Goal: Task Accomplishment & Management: Manage account settings

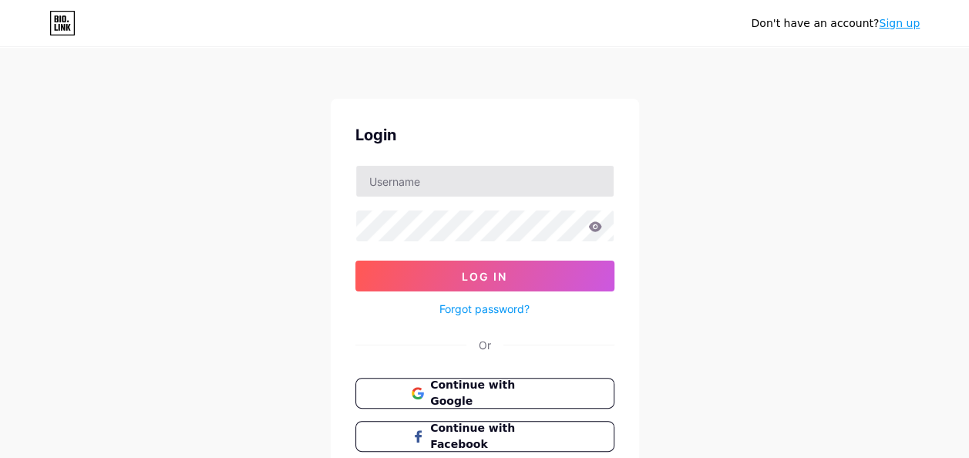
type input "[EMAIL_ADDRESS][DOMAIN_NAME]"
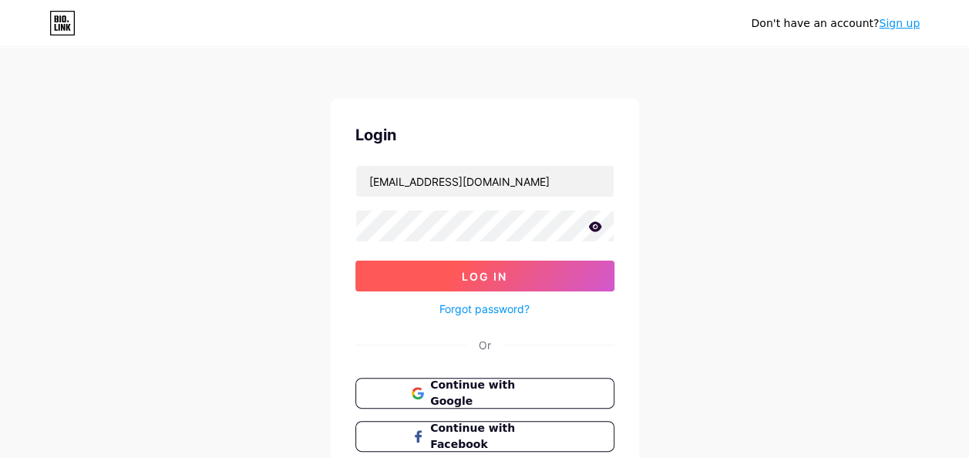
click at [435, 276] on button "Log In" at bounding box center [484, 275] width 259 height 31
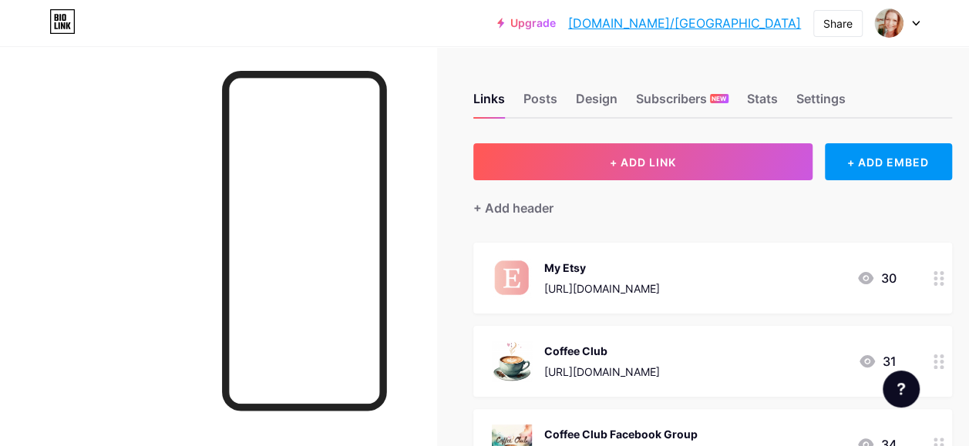
click at [660, 284] on div "[URL][DOMAIN_NAME]" at bounding box center [602, 288] width 116 height 16
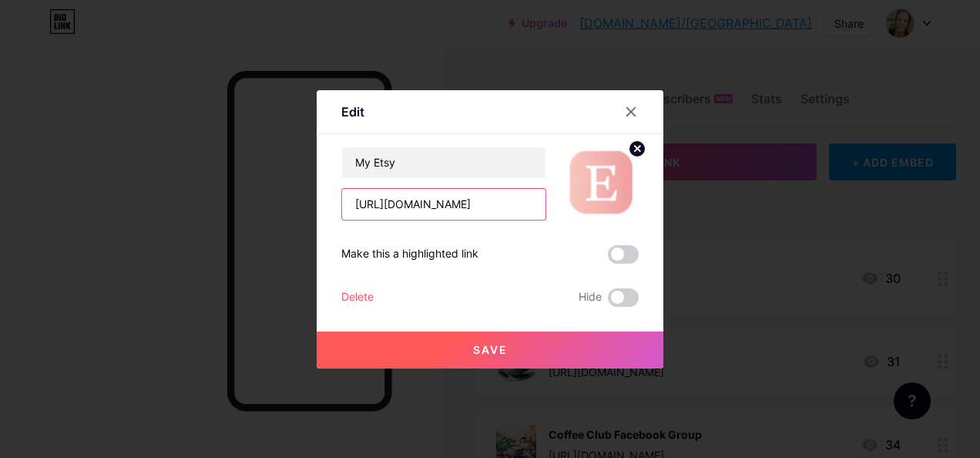
scroll to position [0, 70]
drag, startPoint x: 346, startPoint y: 203, endPoint x: 586, endPoint y: 214, distance: 239.9
click at [586, 214] on div "My Etsy [URL][DOMAIN_NAME]" at bounding box center [489, 183] width 297 height 74
paste input "[DOMAIN_NAME]"
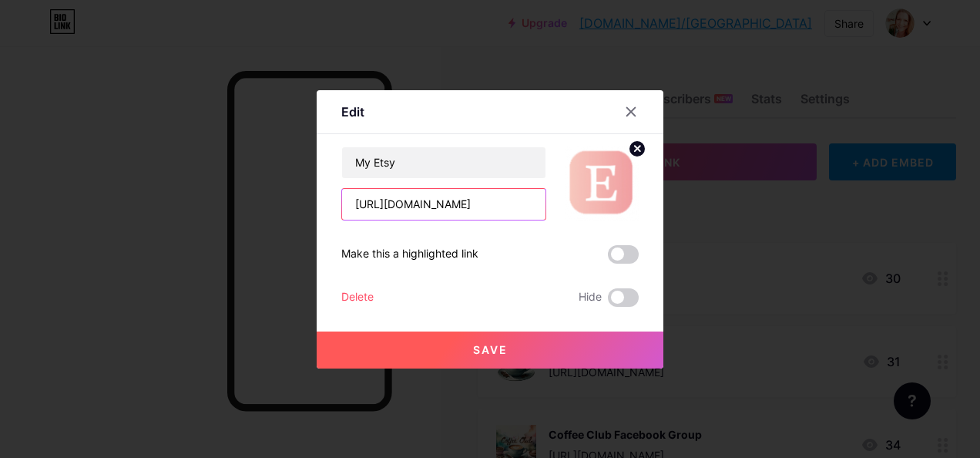
drag, startPoint x: 344, startPoint y: 210, endPoint x: 554, endPoint y: 207, distance: 210.4
click at [554, 207] on div "My Etsy [URL][DOMAIN_NAME]" at bounding box center [489, 183] width 297 height 74
type input "[URL][DOMAIN_NAME]"
drag, startPoint x: 344, startPoint y: 206, endPoint x: 545, endPoint y: 206, distance: 200.3
click at [545, 206] on div "My Etsy [URL][DOMAIN_NAME]" at bounding box center [489, 183] width 297 height 74
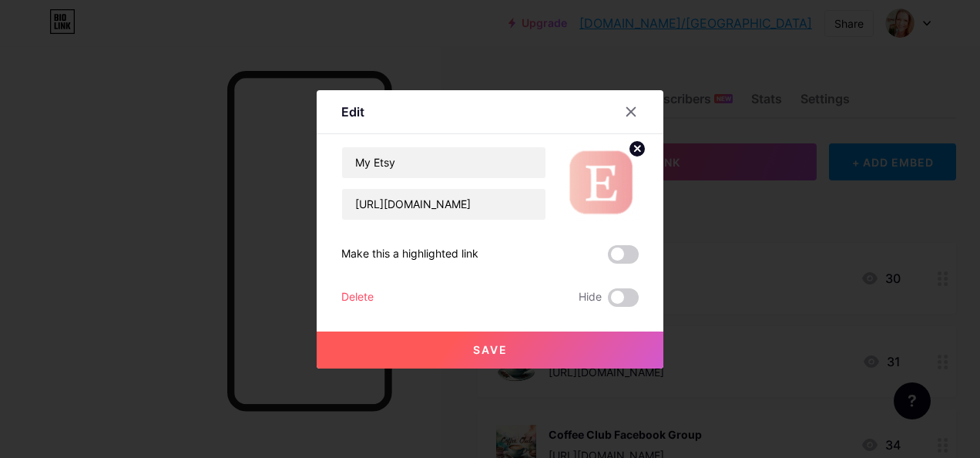
click at [540, 351] on button "Save" at bounding box center [490, 349] width 347 height 37
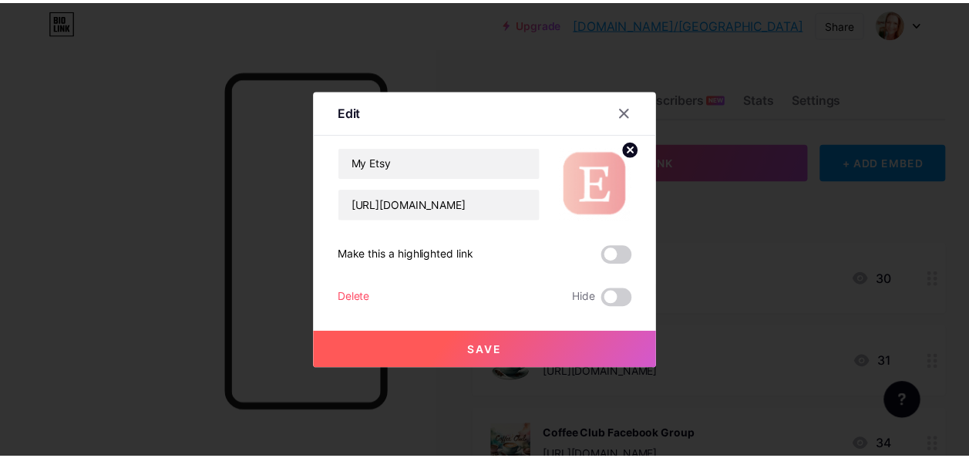
scroll to position [0, 0]
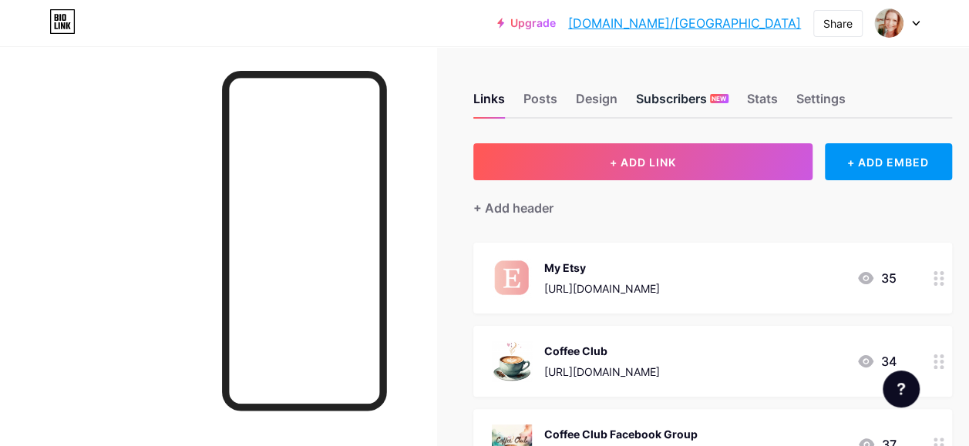
click at [673, 97] on div "Subscribers NEW" at bounding box center [682, 103] width 92 height 28
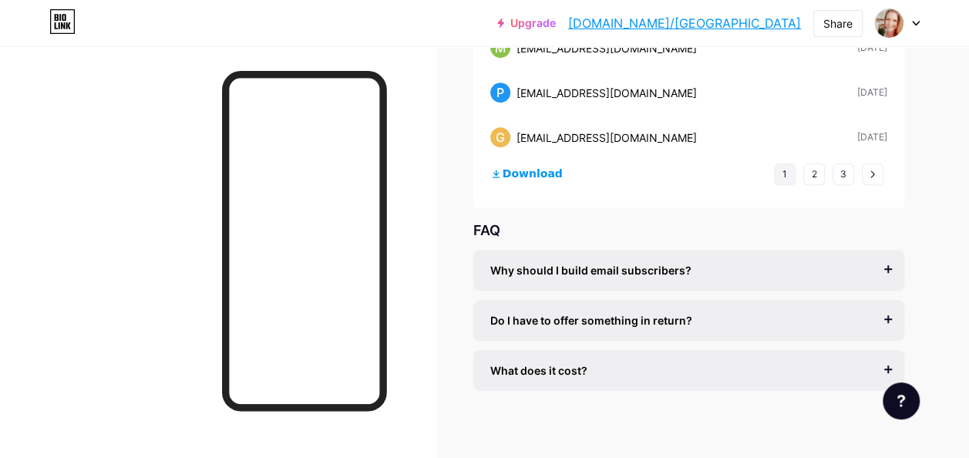
scroll to position [317, 0]
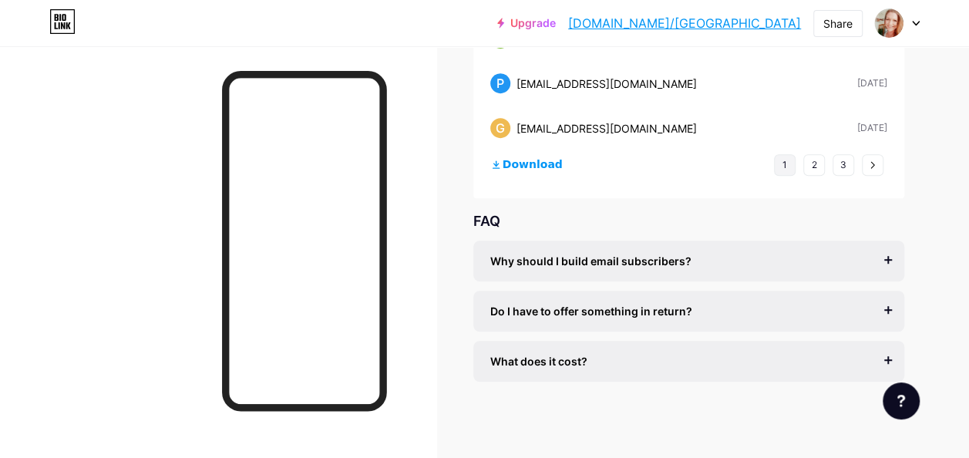
click at [576, 358] on span "What does it cost?" at bounding box center [538, 361] width 97 height 16
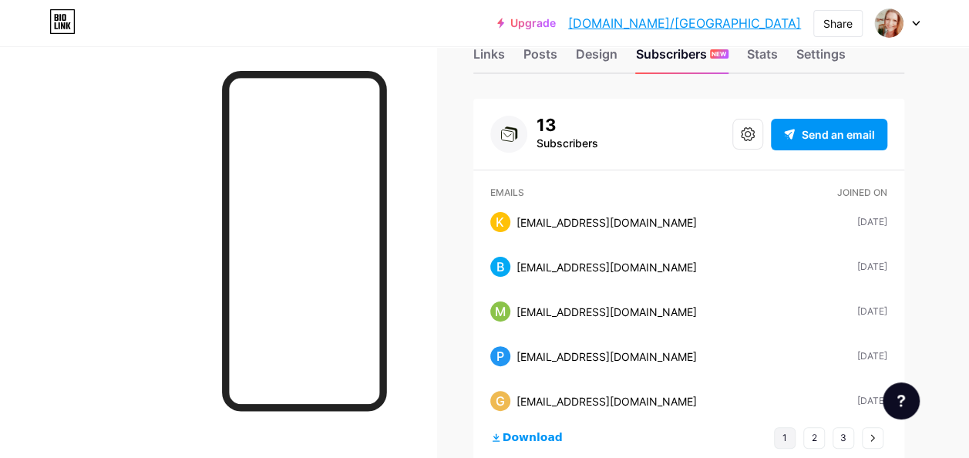
scroll to position [9, 0]
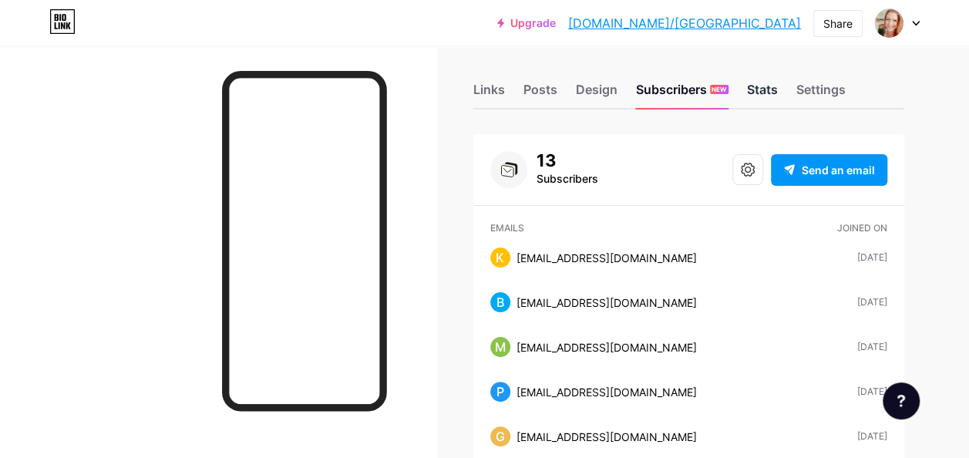
click at [775, 80] on div "Stats" at bounding box center [762, 94] width 31 height 28
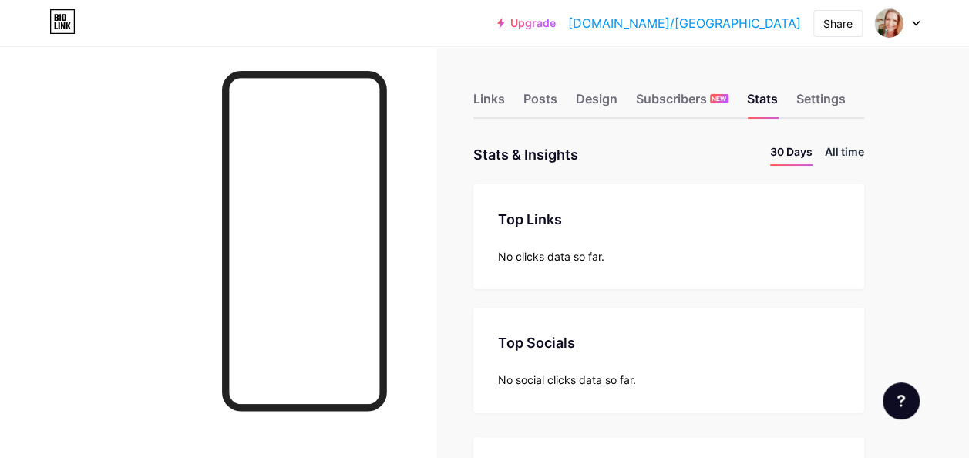
click at [853, 152] on li "All time" at bounding box center [843, 154] width 39 height 22
